Goal: Task Accomplishment & Management: Manage account settings

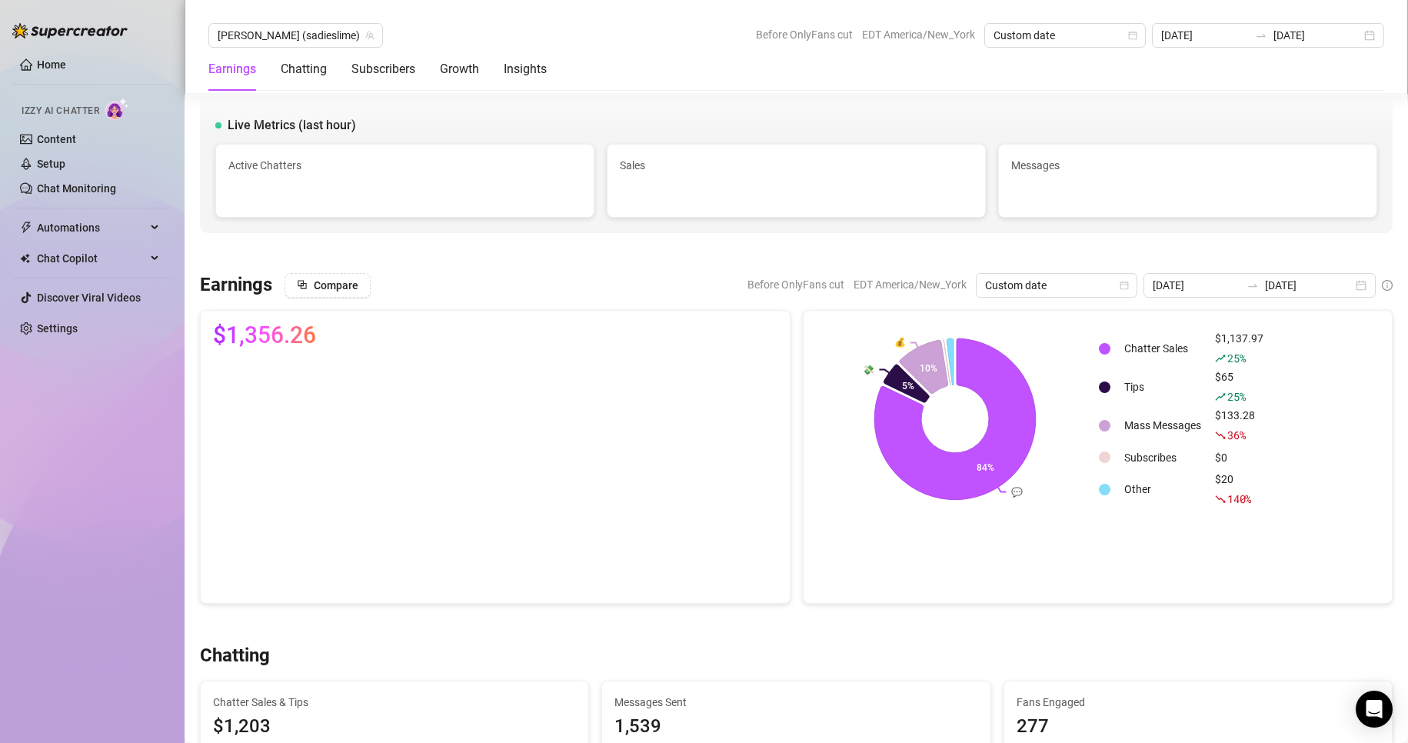
click at [78, 322] on link "Settings" at bounding box center [57, 328] width 41 height 12
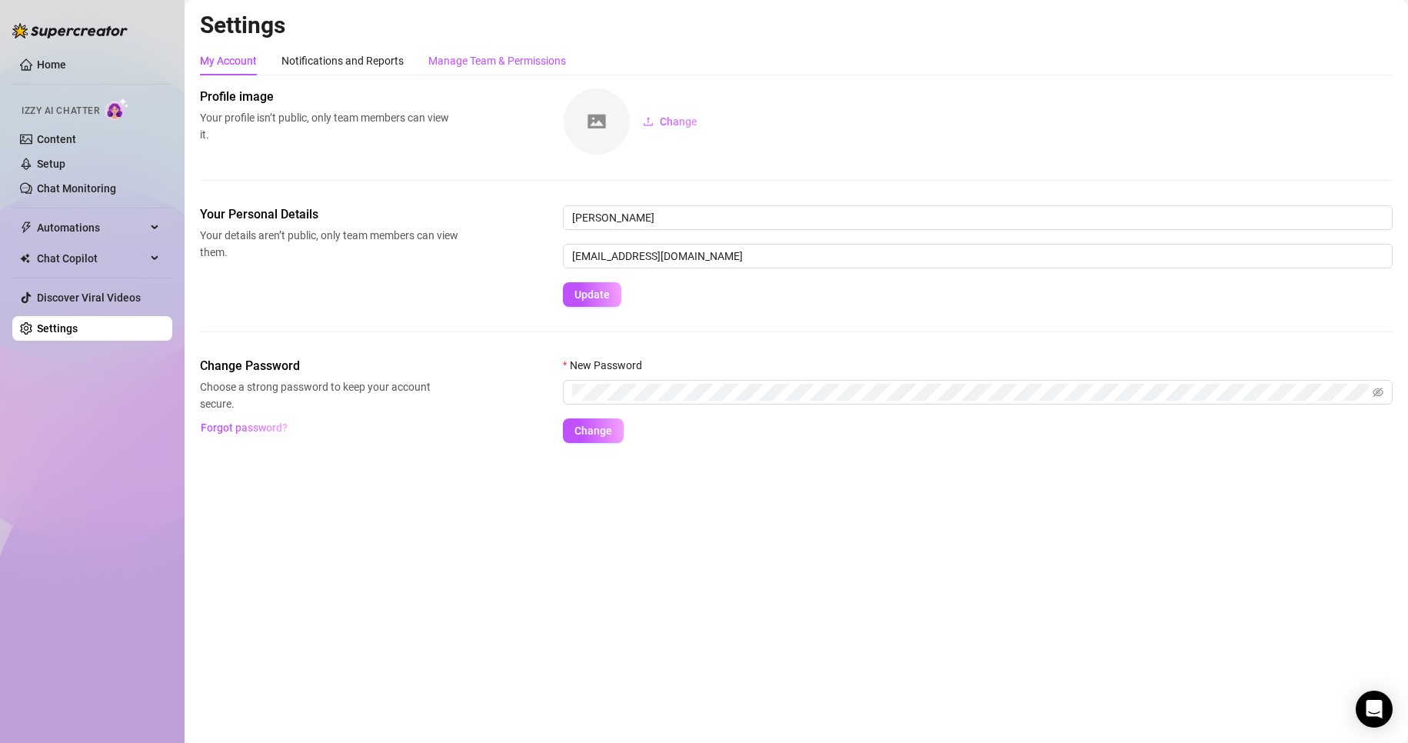
click at [530, 55] on div "Manage Team & Permissions" at bounding box center [497, 60] width 138 height 17
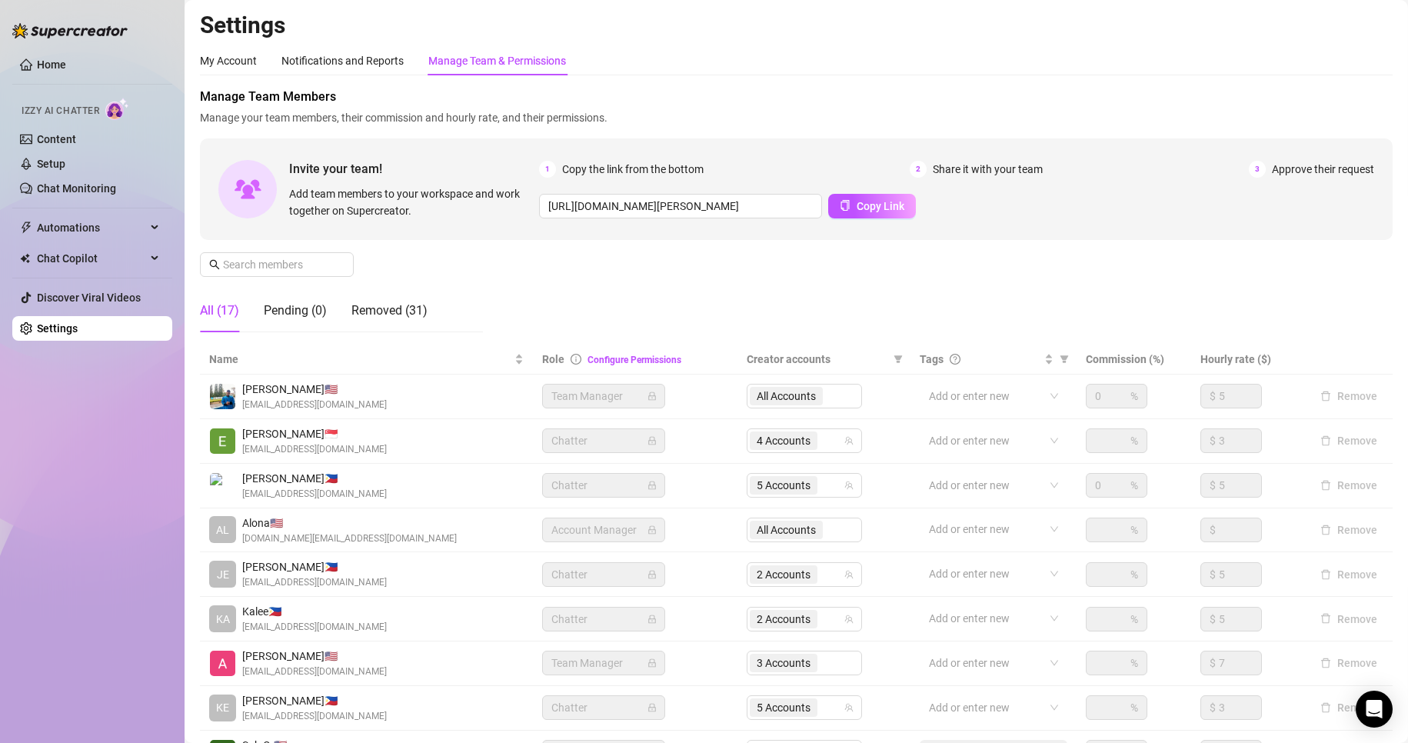
scroll to position [184, 0]
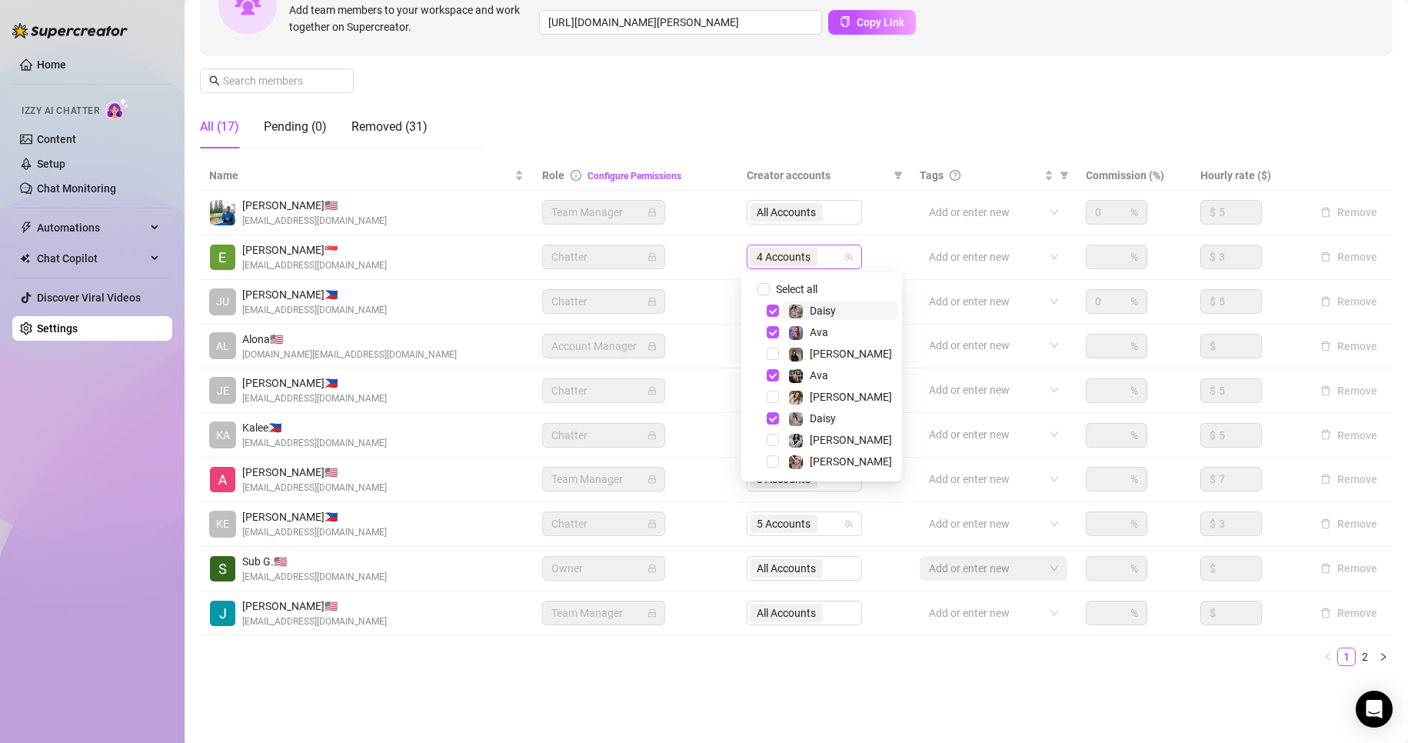
click at [760, 256] on span "4 Accounts" at bounding box center [784, 256] width 54 height 17
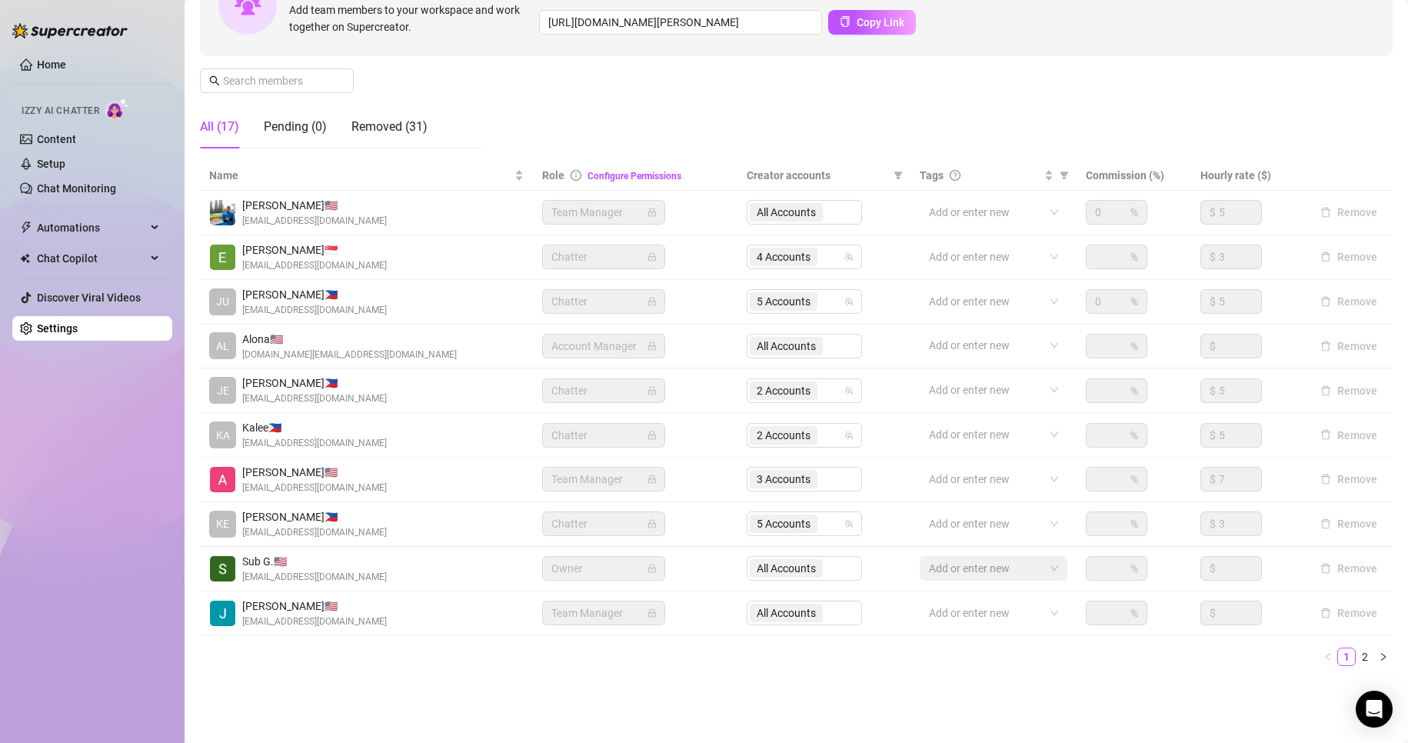
click at [868, 708] on main "Settings My Account Notifications and Reports Manage Team & Permissions Profile…" at bounding box center [797, 279] width 1224 height 927
click at [1357, 655] on link "2" at bounding box center [1365, 656] width 17 height 17
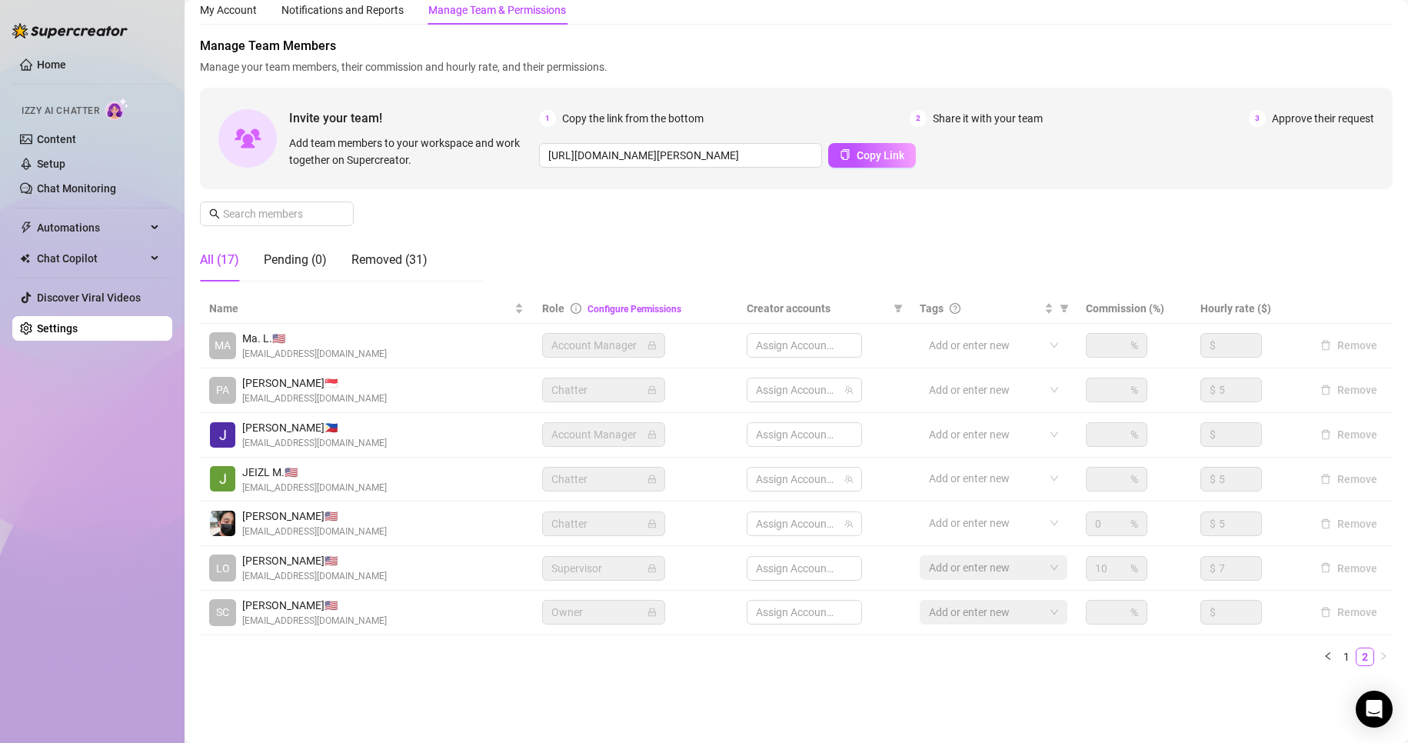
scroll to position [51, 0]
click at [52, 166] on link "Setup" at bounding box center [51, 164] width 28 height 12
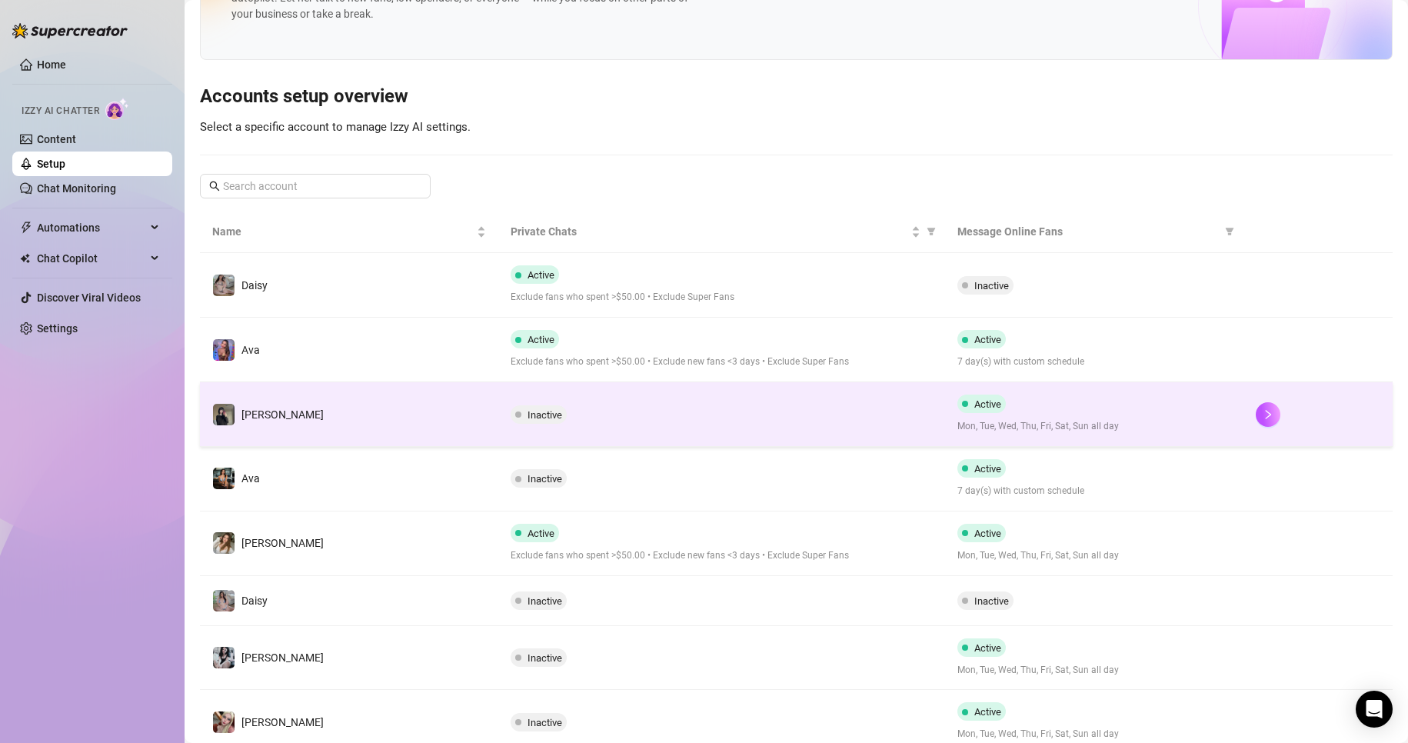
scroll to position [142, 0]
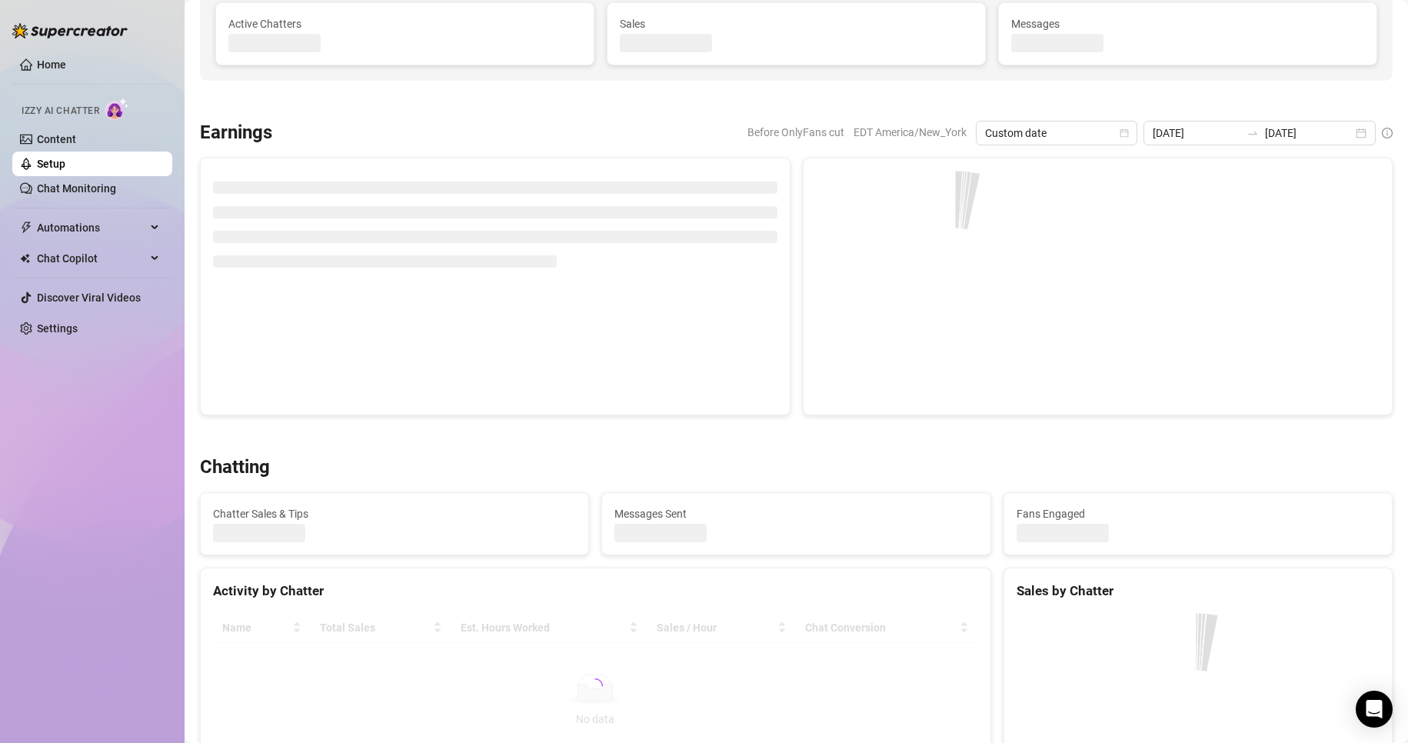
click at [349, 318] on div at bounding box center [495, 287] width 591 height 258
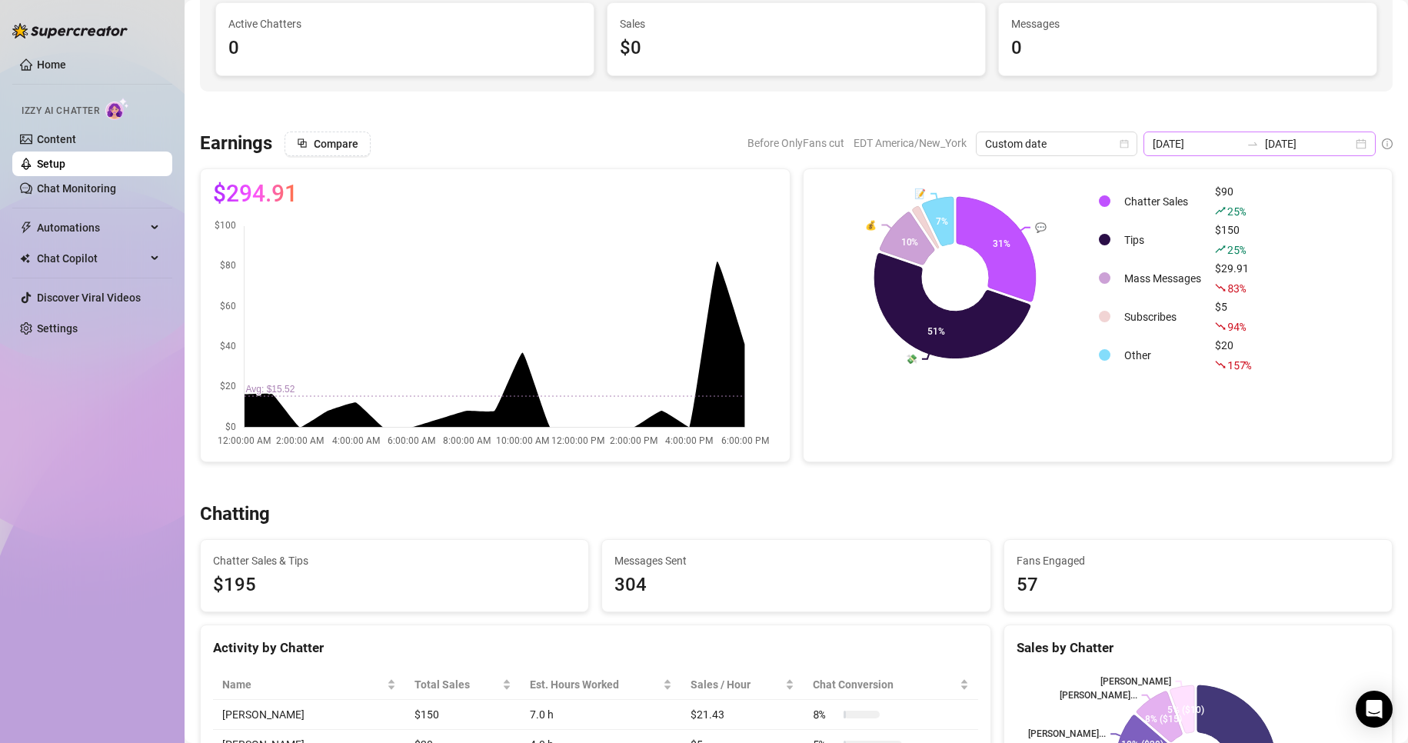
click at [1346, 141] on div "2025-08-25 2025-08-25" at bounding box center [1260, 144] width 232 height 25
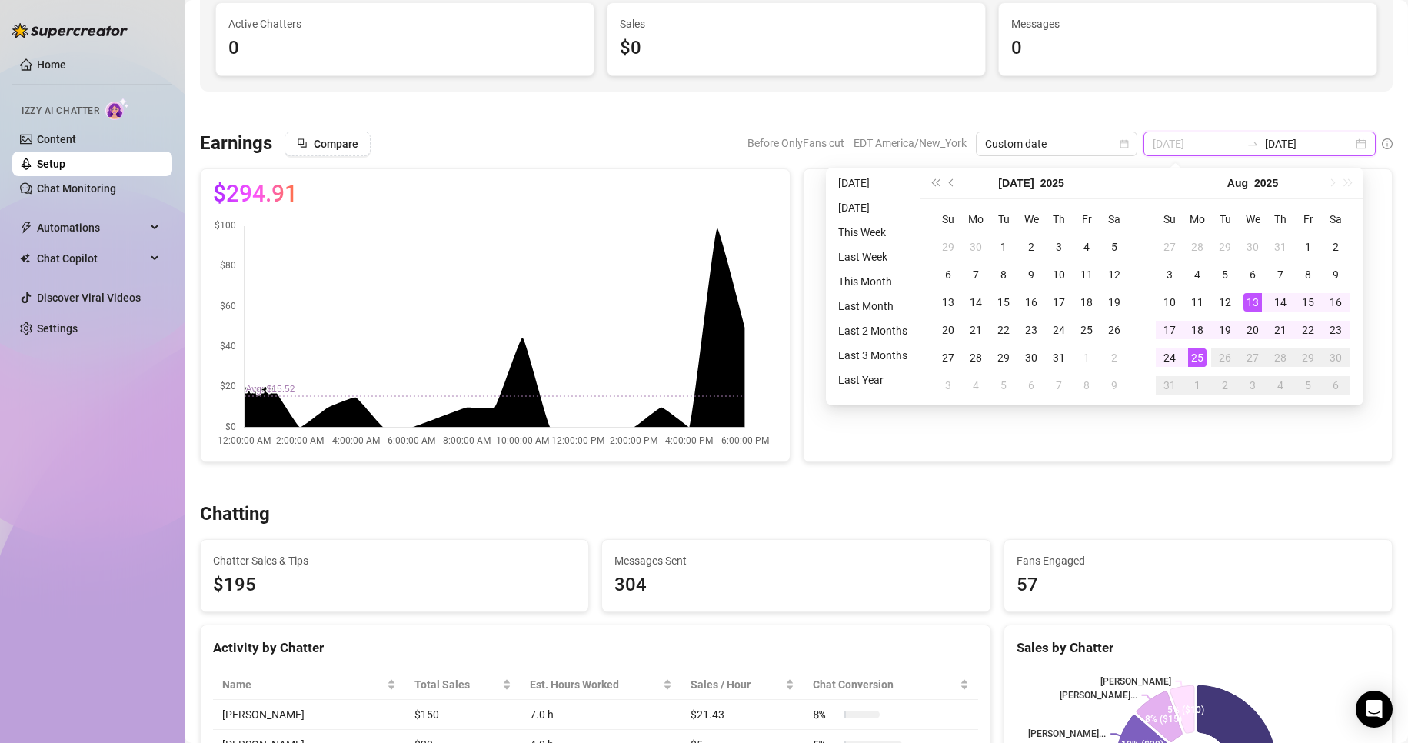
type input "[DATE]"
click at [1192, 358] on div "25" at bounding box center [1197, 357] width 18 height 18
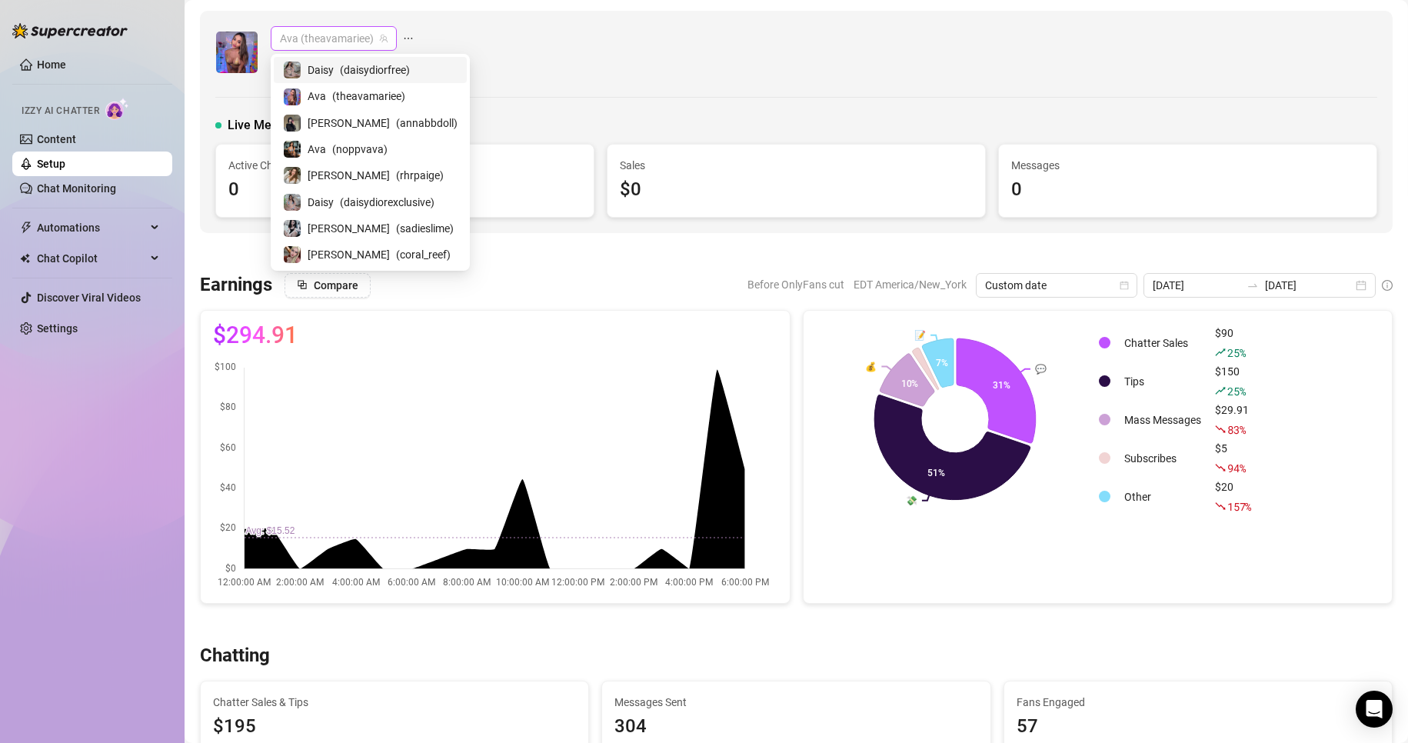
click at [319, 38] on span "Ava (theavamariee)" at bounding box center [334, 38] width 108 height 23
click at [396, 247] on span "( coral_reef )" at bounding box center [423, 254] width 55 height 17
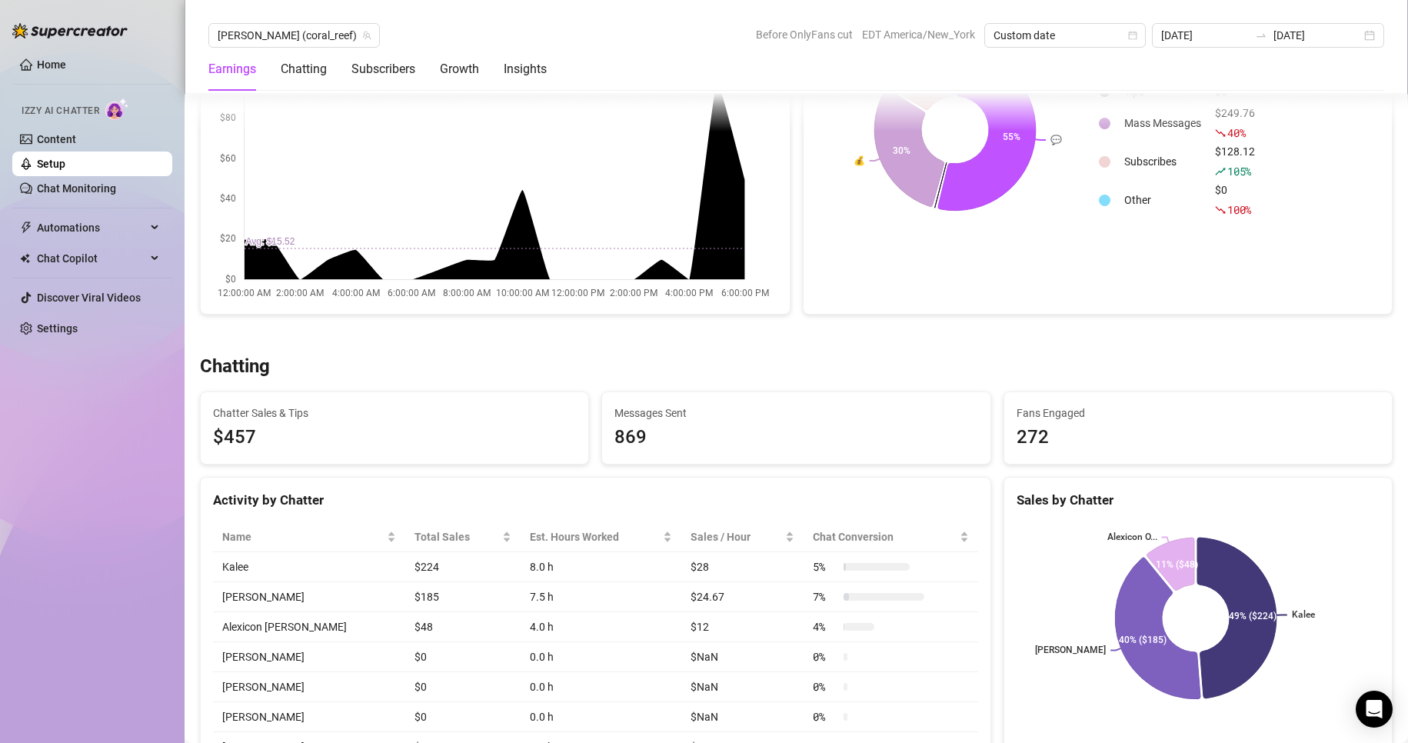
scroll to position [288, 0]
click at [40, 159] on link "Setup" at bounding box center [51, 164] width 28 height 12
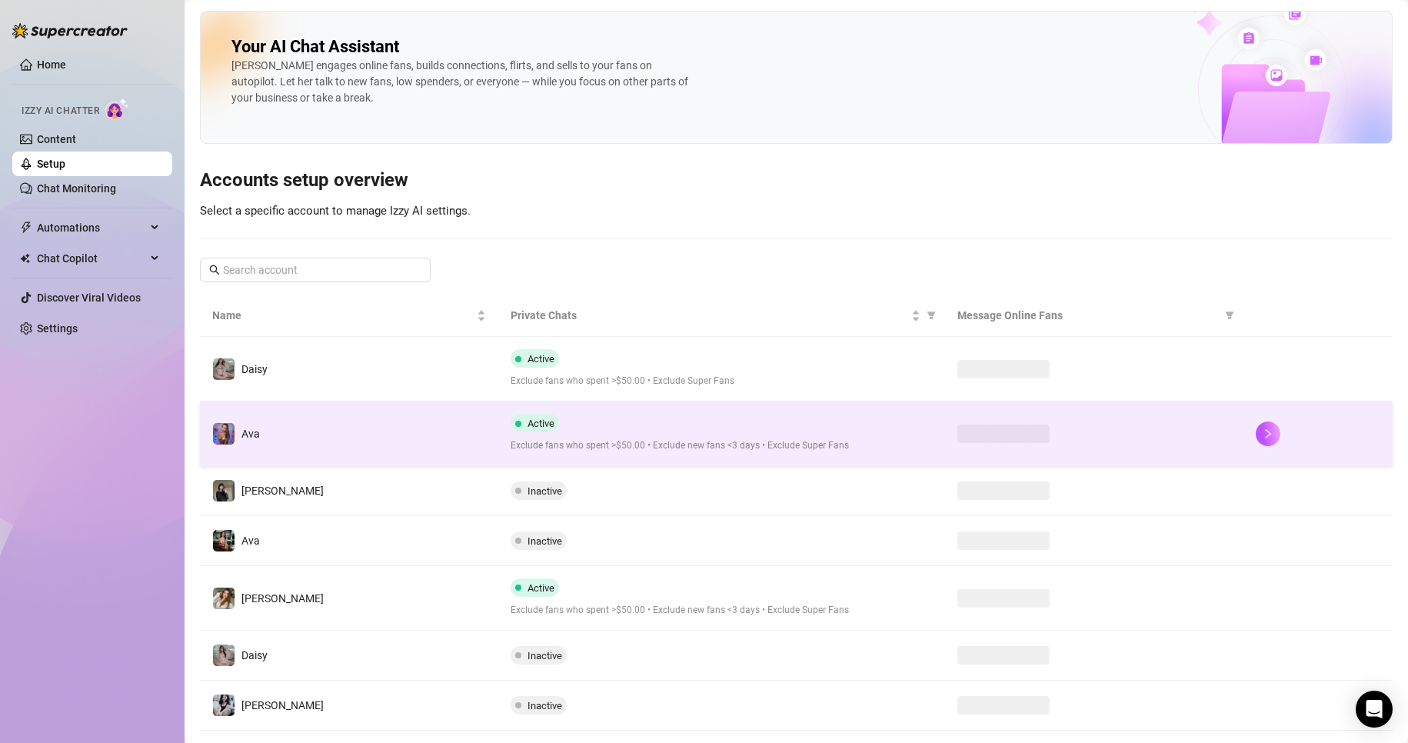
scroll to position [84, 0]
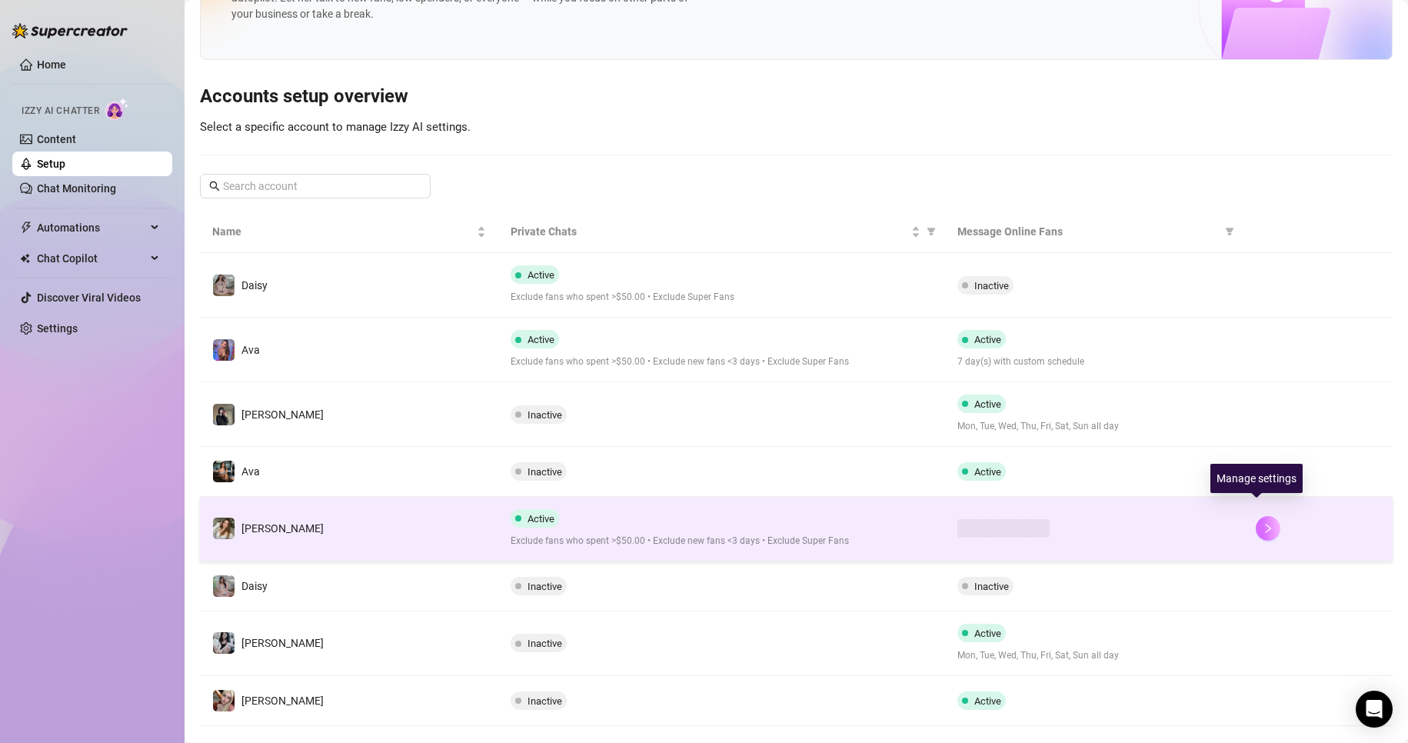
click at [1260, 512] on td at bounding box center [1318, 529] width 149 height 65
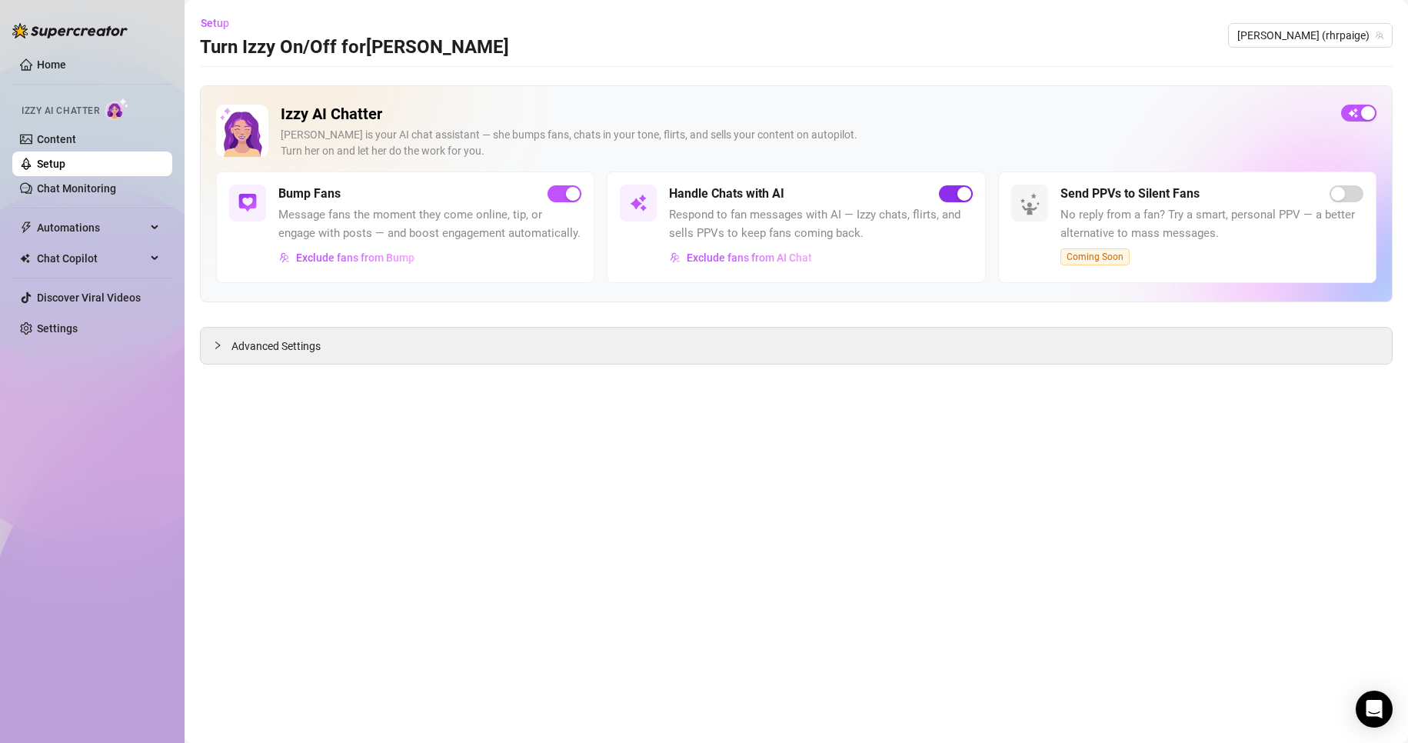
click at [954, 196] on button "button" at bounding box center [956, 193] width 34 height 17
click at [65, 158] on link "Setup" at bounding box center [51, 164] width 28 height 12
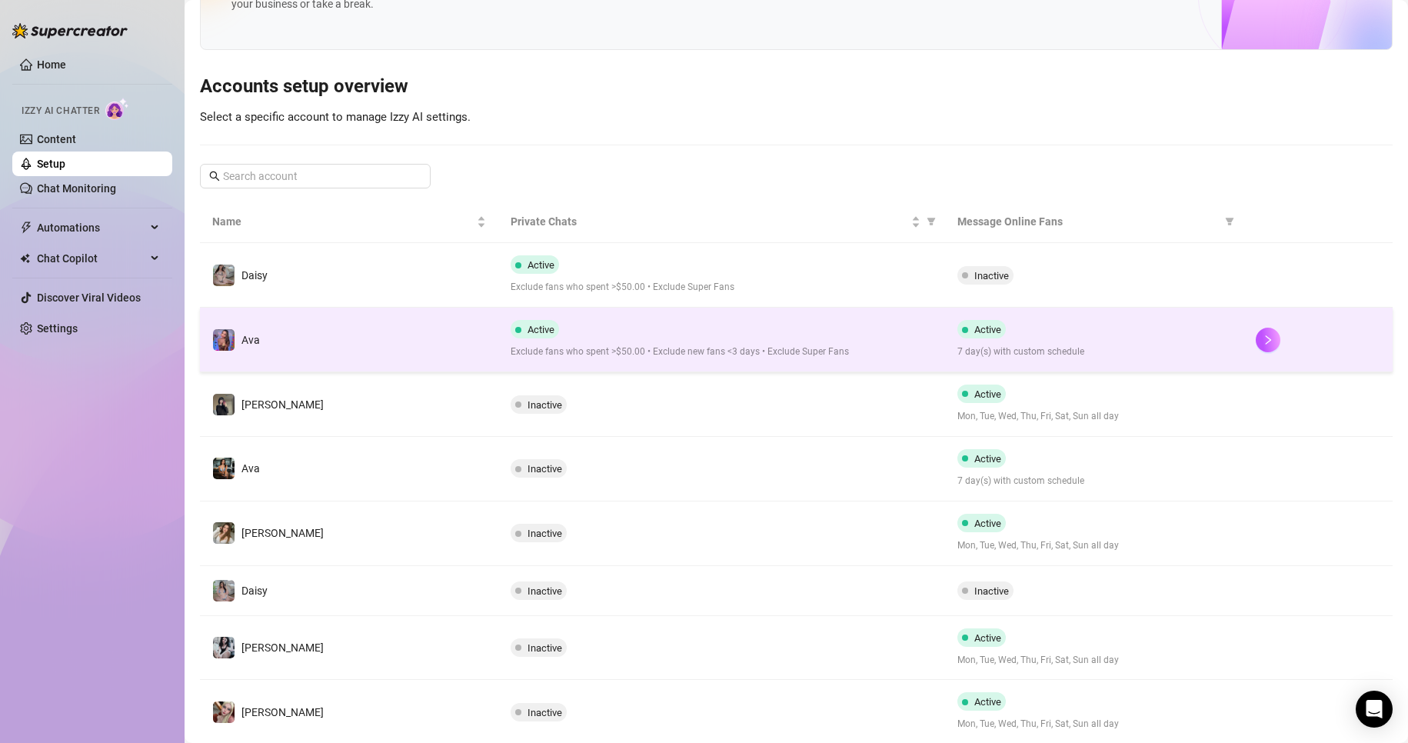
scroll to position [93, 0]
click at [1263, 336] on icon "right" at bounding box center [1268, 340] width 11 height 11
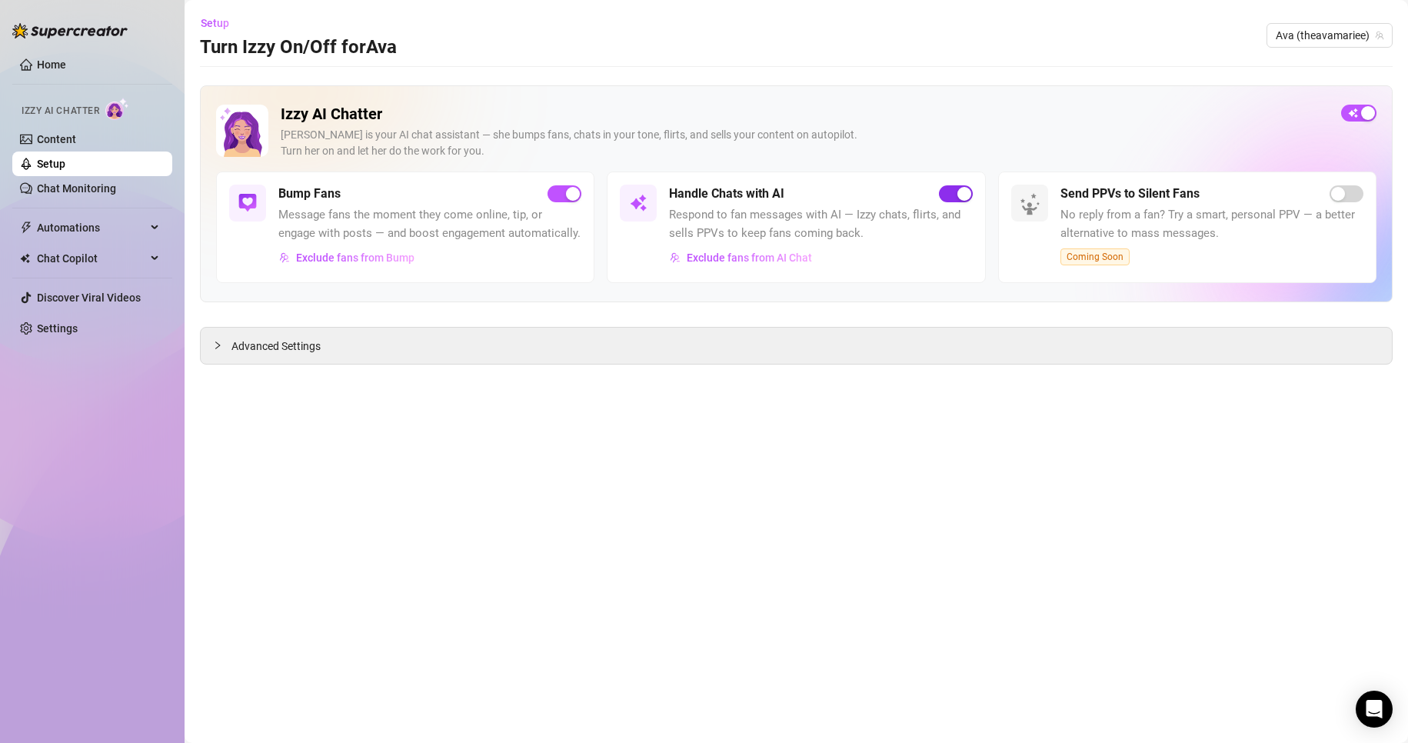
click at [953, 193] on button "button" at bounding box center [956, 193] width 34 height 17
click at [48, 158] on link "Setup" at bounding box center [51, 164] width 28 height 12
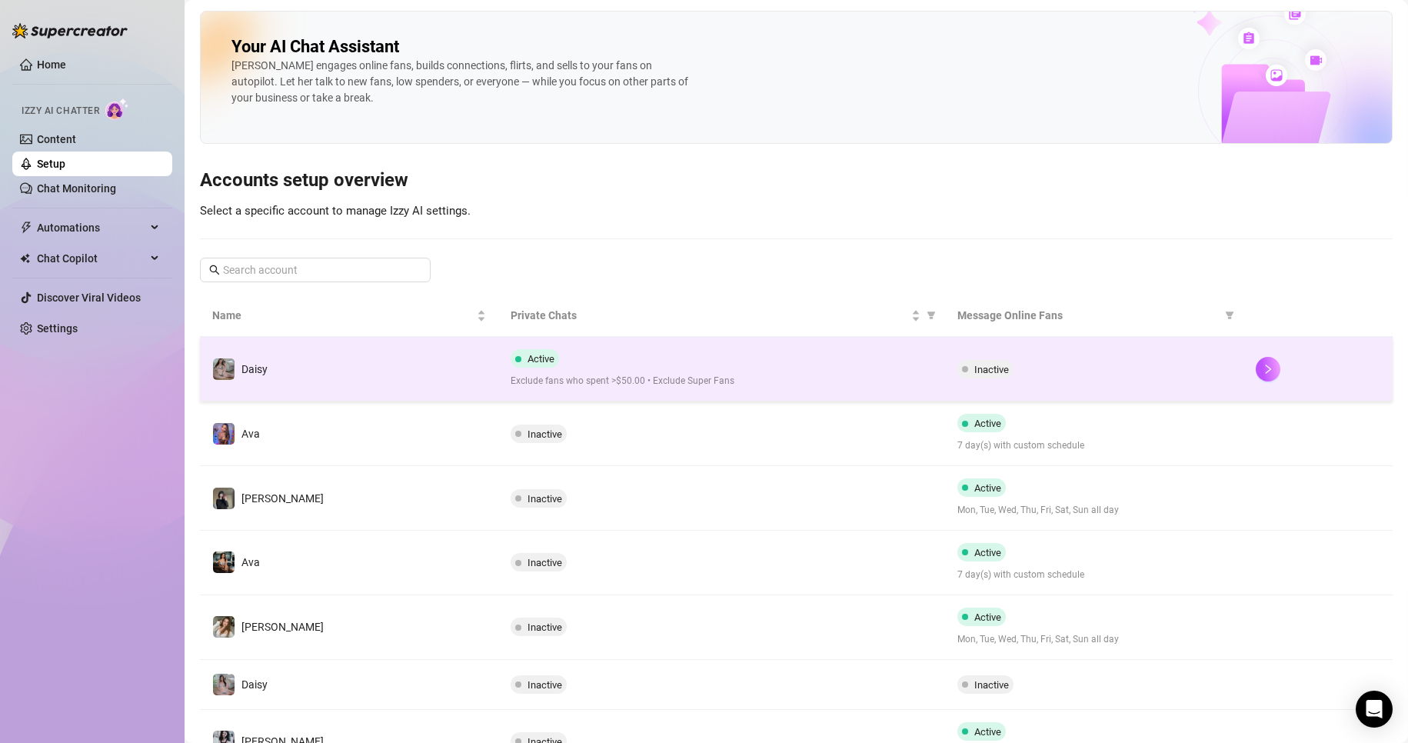
scroll to position [142, 0]
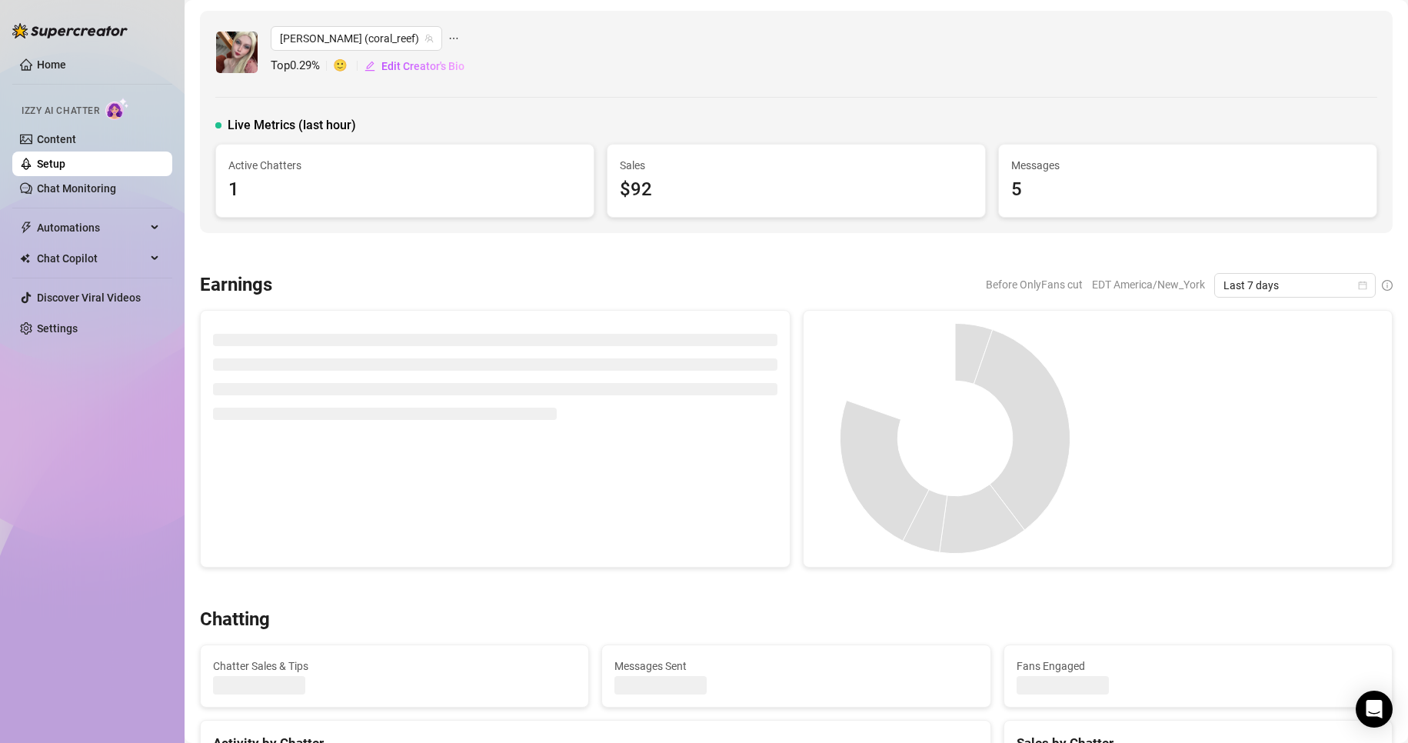
click at [65, 158] on link "Setup" at bounding box center [51, 164] width 28 height 12
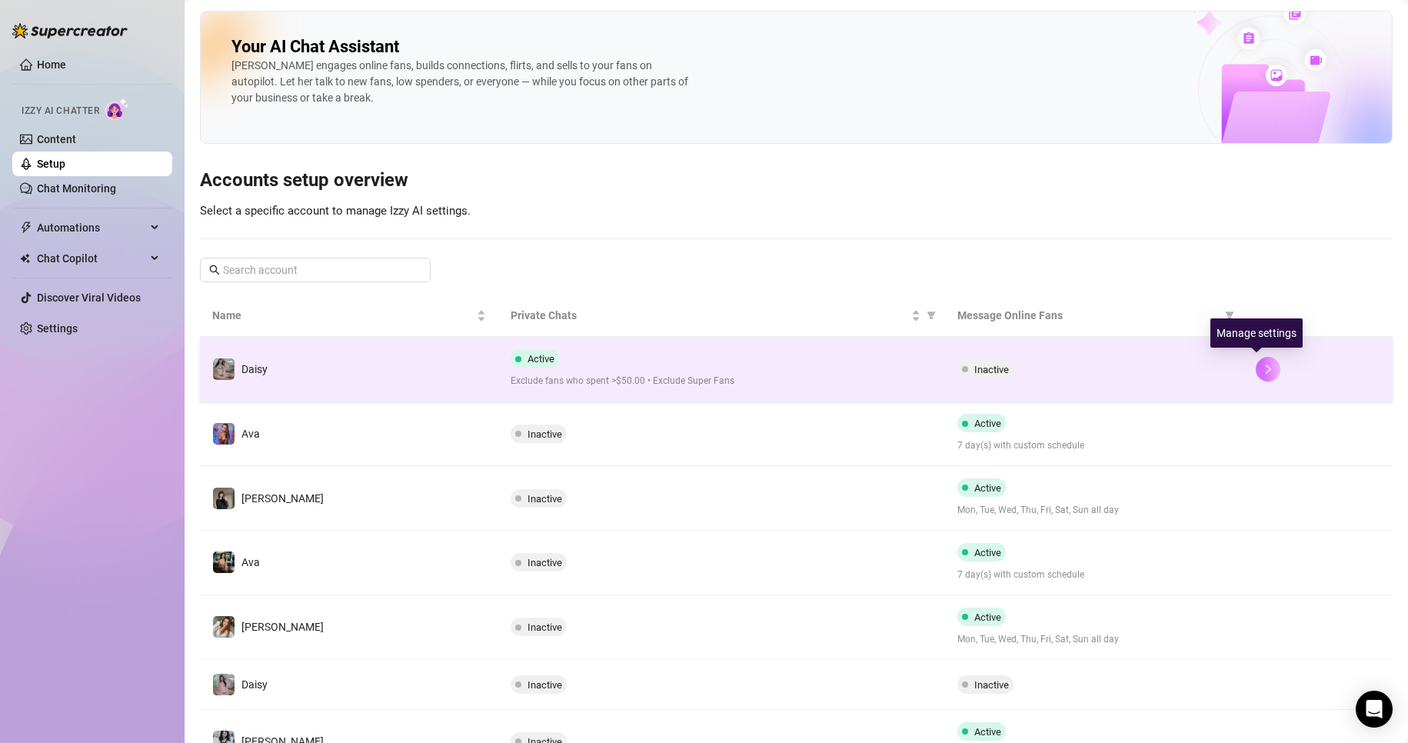
click at [1268, 366] on button "button" at bounding box center [1268, 369] width 25 height 25
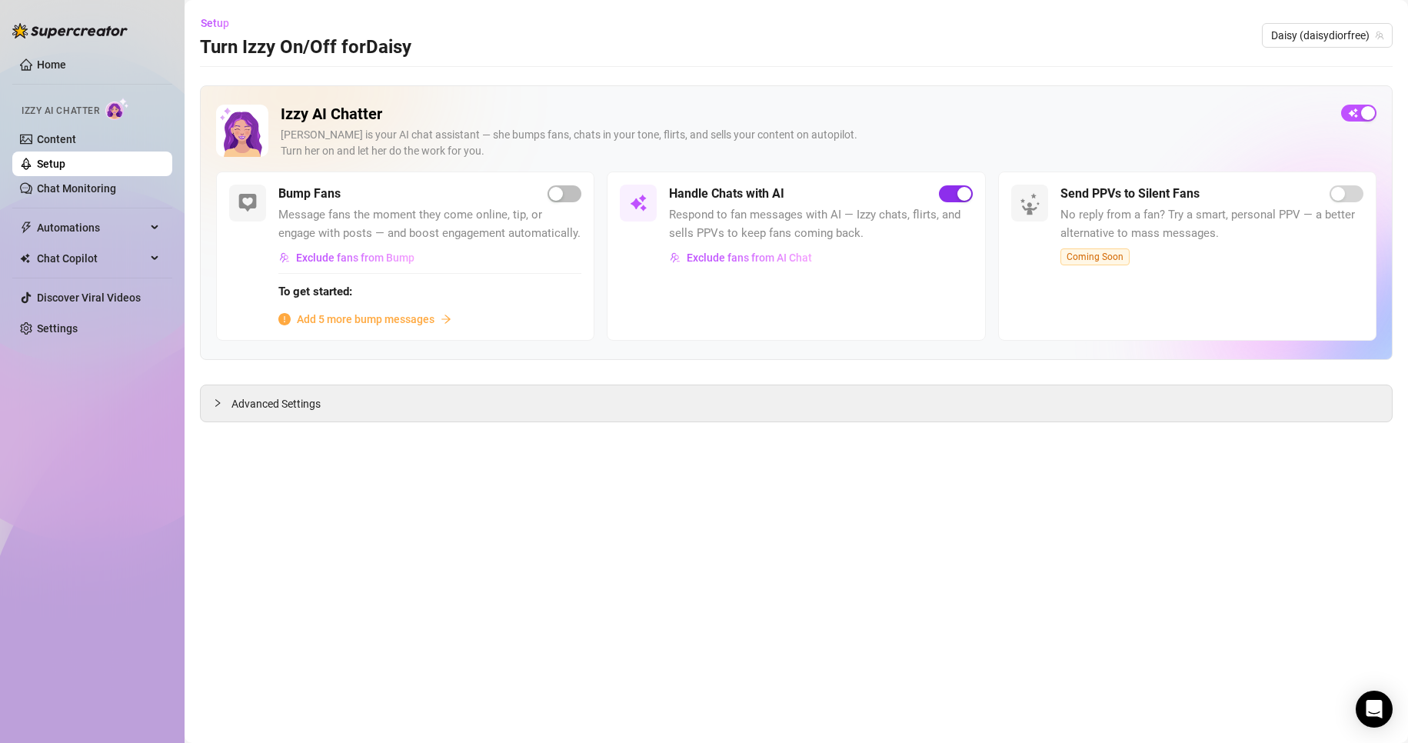
click at [948, 193] on span "button" at bounding box center [956, 193] width 34 height 17
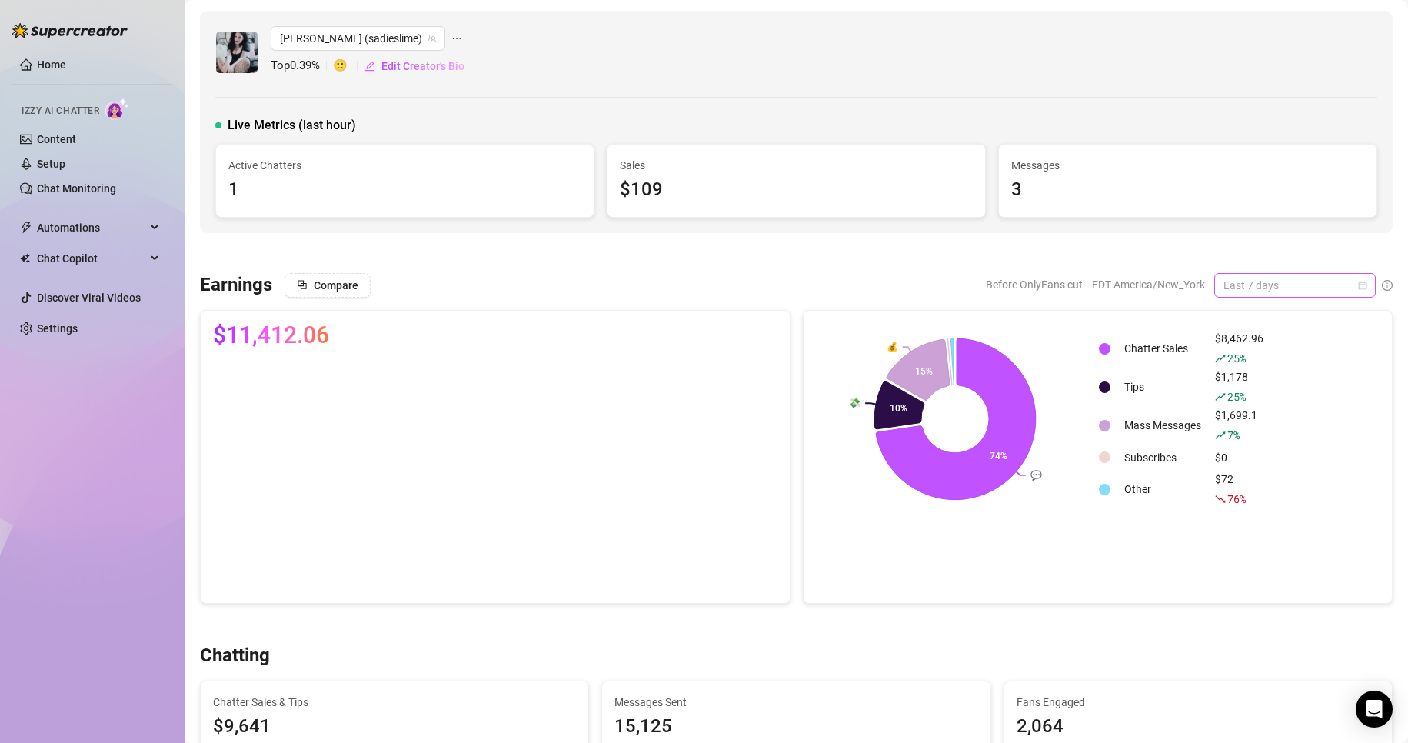
click at [1286, 279] on span "Last 7 days" at bounding box center [1295, 285] width 143 height 23
click at [1253, 417] on div "Custom date" at bounding box center [1282, 414] width 137 height 17
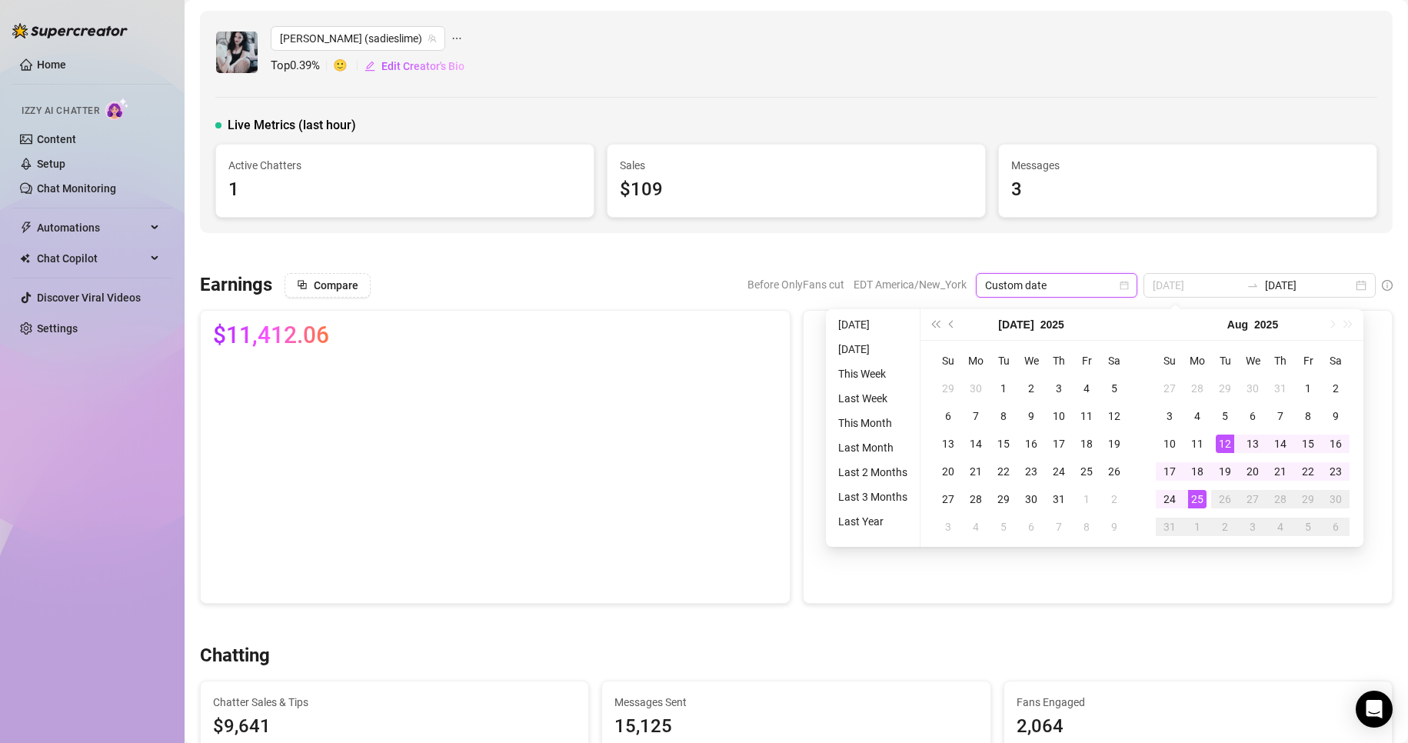
type input "[DATE]"
click at [1196, 497] on div "25" at bounding box center [1197, 499] width 18 height 18
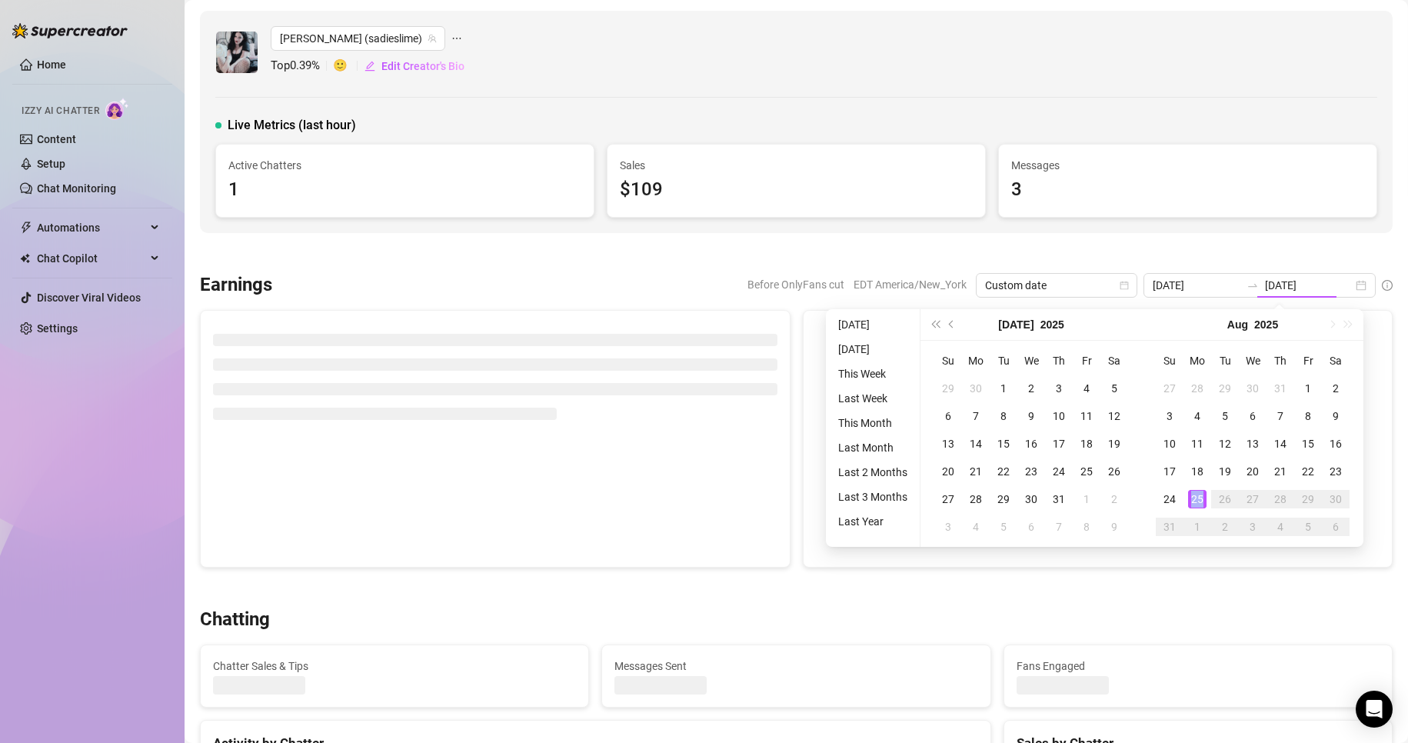
type input "[DATE]"
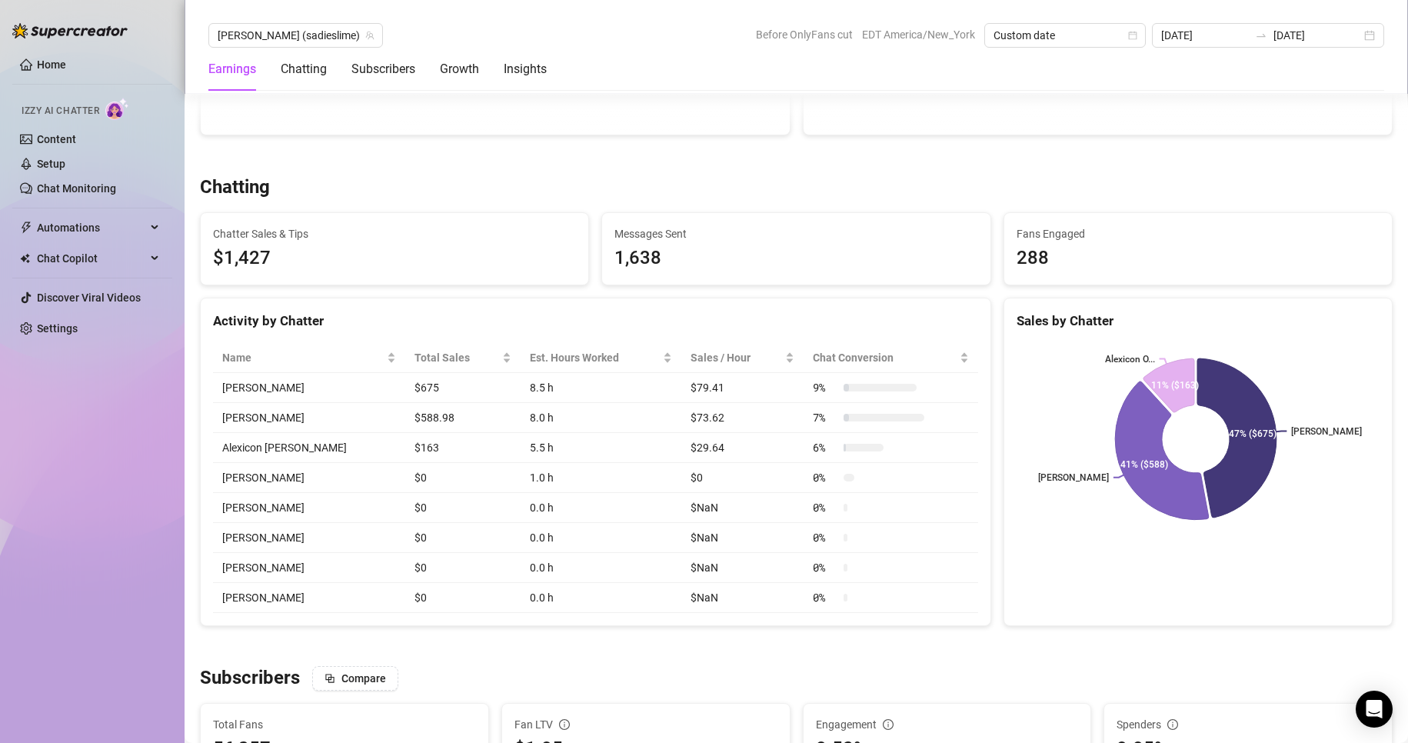
scroll to position [458, 0]
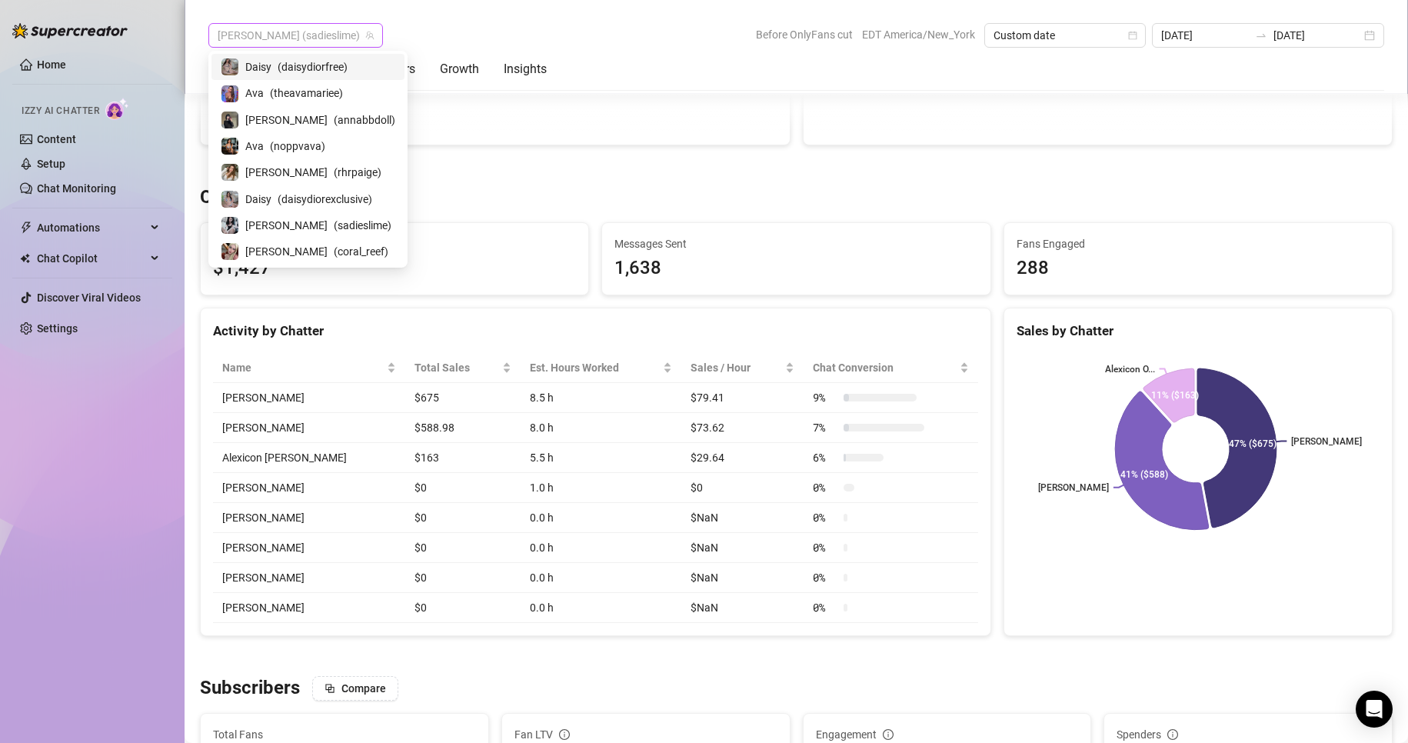
click at [311, 32] on span "[PERSON_NAME] (sadieslime)" at bounding box center [296, 35] width 156 height 23
click at [290, 238] on div "[PERSON_NAME] ( coral_reef )" at bounding box center [308, 251] width 193 height 26
